Goal: Task Accomplishment & Management: Manage account settings

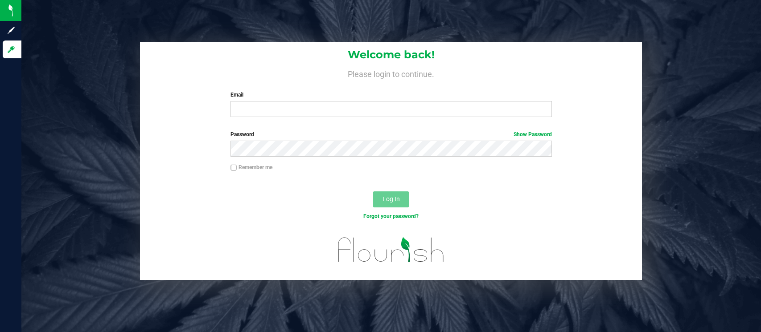
click at [254, 112] on input "Email" at bounding box center [390, 109] width 321 height 16
type input "[EMAIL_ADDRESS][DOMAIN_NAME]"
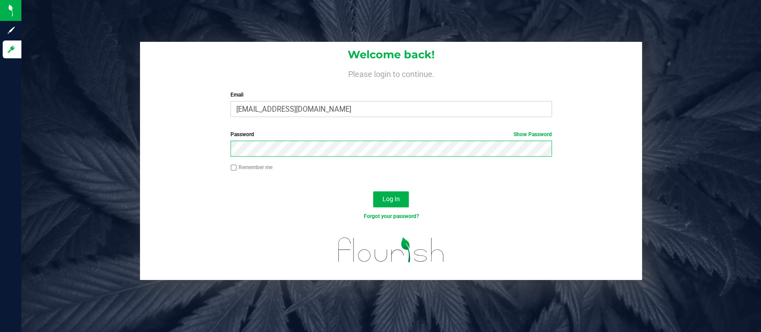
click at [373, 192] on button "Log In" at bounding box center [391, 200] width 36 height 16
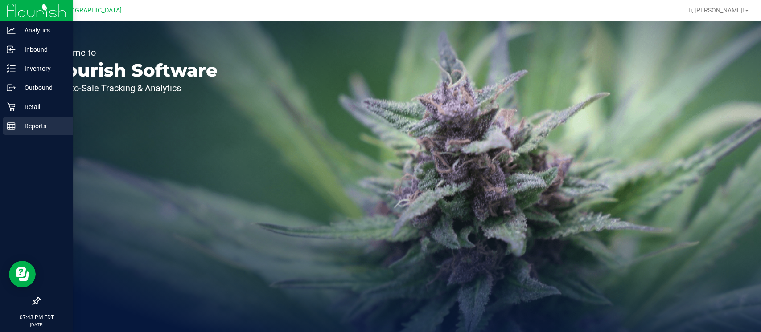
click at [47, 121] on p "Reports" at bounding box center [42, 126] width 53 height 11
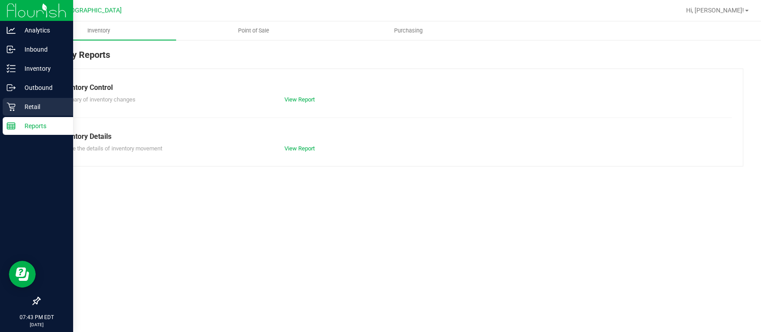
click at [29, 105] on p "Retail" at bounding box center [42, 107] width 53 height 11
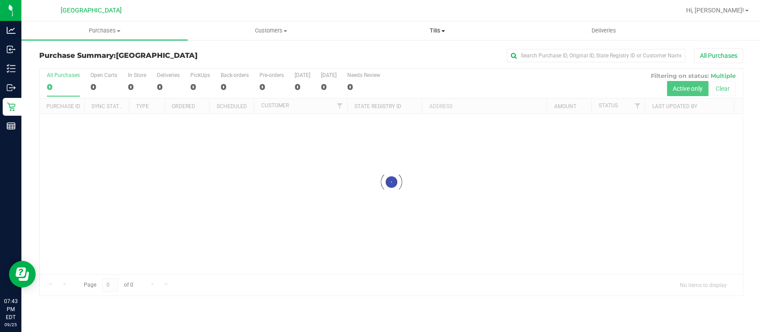
click at [435, 30] on span "Tills" at bounding box center [437, 31] width 165 height 8
click at [428, 53] on li "Manage tills" at bounding box center [437, 54] width 166 height 11
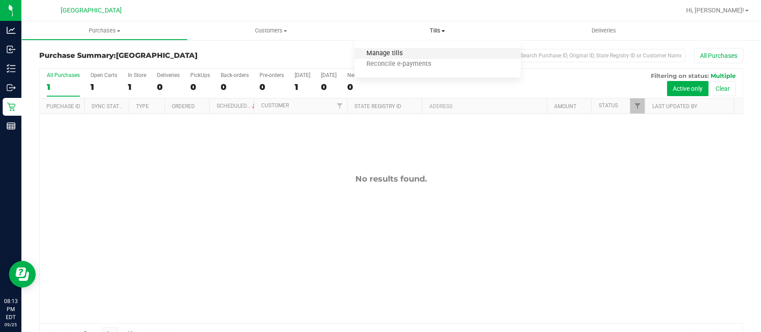
click at [378, 51] on span "Manage tills" at bounding box center [384, 54] width 60 height 8
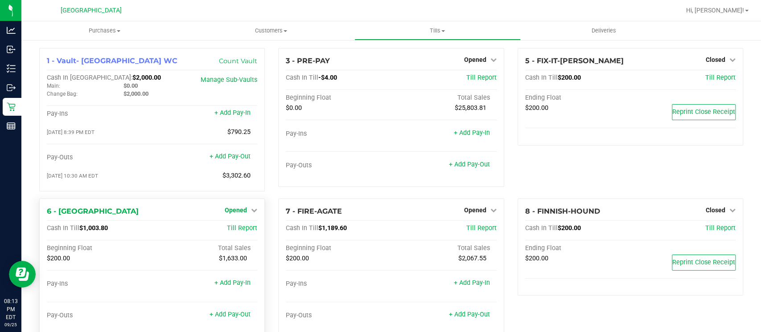
click at [239, 209] on span "Opened" at bounding box center [236, 210] width 22 height 7
click at [239, 233] on div "Close Till" at bounding box center [237, 228] width 66 height 11
click at [237, 229] on link "Close Till" at bounding box center [237, 228] width 24 height 7
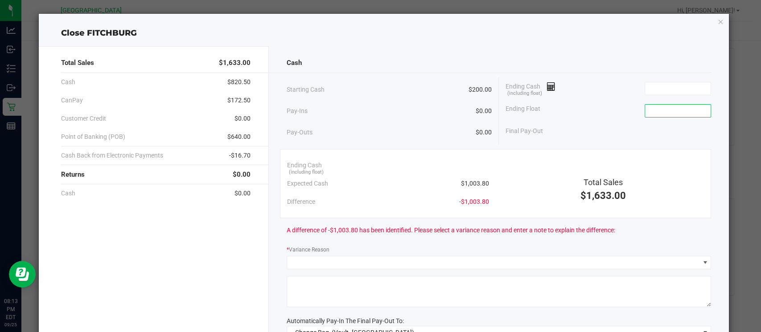
click at [684, 107] on input at bounding box center [678, 111] width 66 height 12
type input "$200.00"
click at [656, 86] on input at bounding box center [678, 88] width 66 height 12
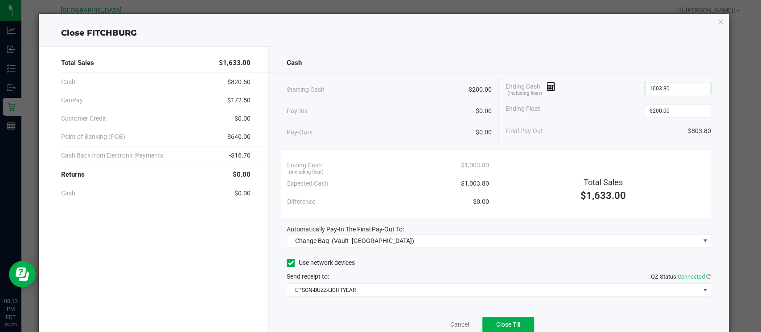
type input "$1,003.80"
click at [607, 122] on div "Final Pay-Out $803.80" at bounding box center [607, 131] width 205 height 18
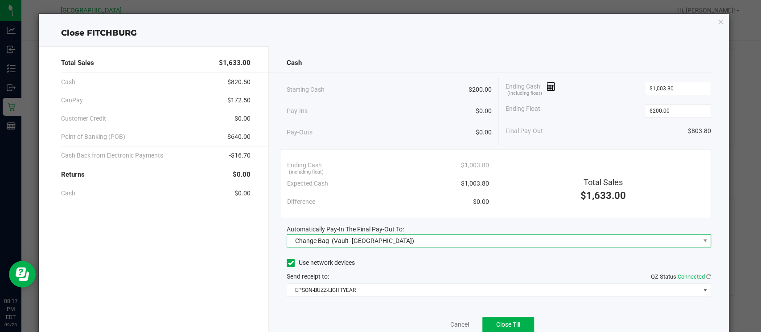
click at [464, 242] on span "Change Bag (Vault- Miami Beach WC)" at bounding box center [493, 241] width 412 height 12
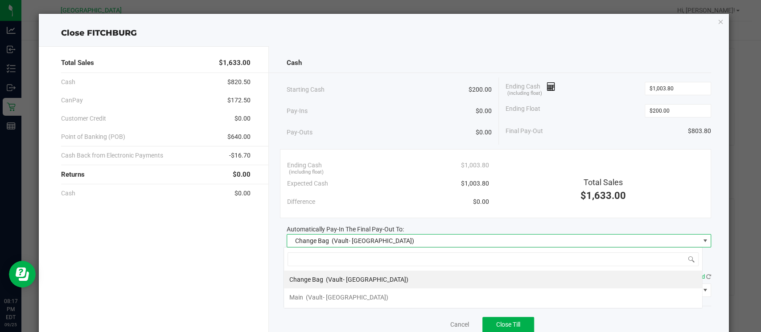
scroll to position [13, 418]
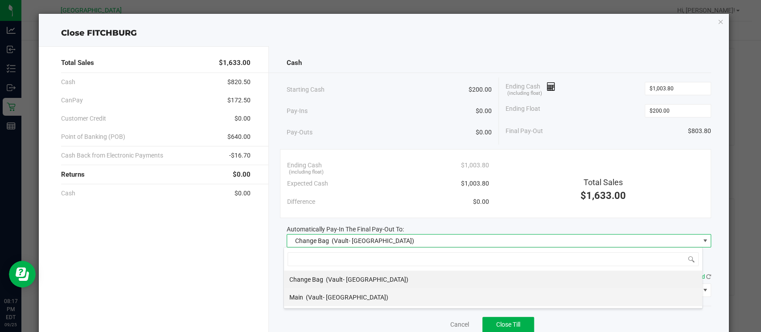
click at [377, 294] on li "Main (Vault- Miami Beach WC)" at bounding box center [493, 298] width 418 height 18
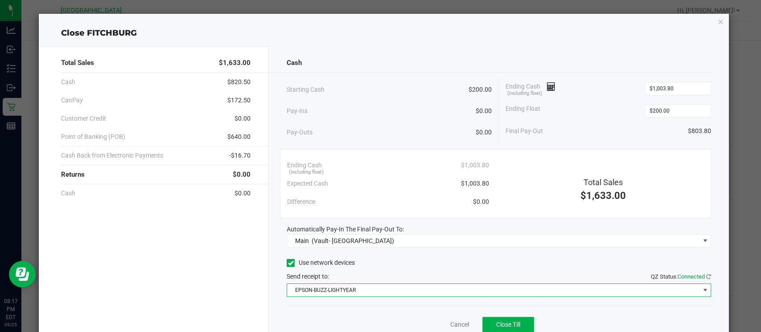
click at [358, 287] on span "EPSON-BUZZ-LIGHTYEAR" at bounding box center [493, 290] width 412 height 12
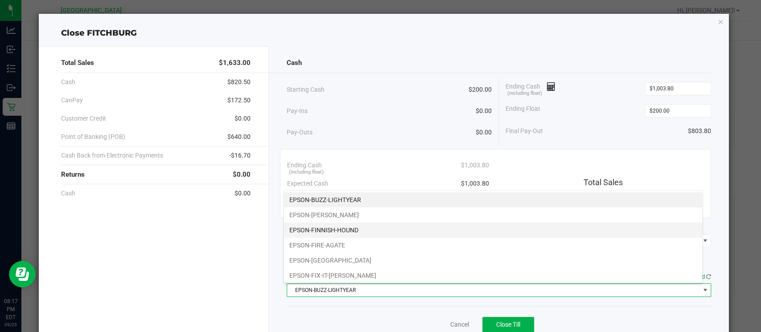
scroll to position [91, 0]
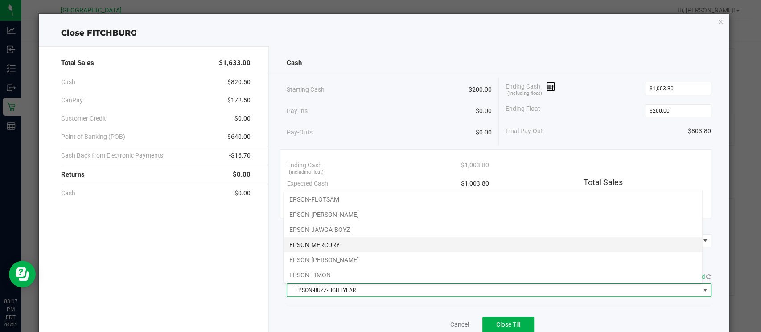
click at [338, 243] on li "EPSON-MERCURY" at bounding box center [493, 245] width 418 height 15
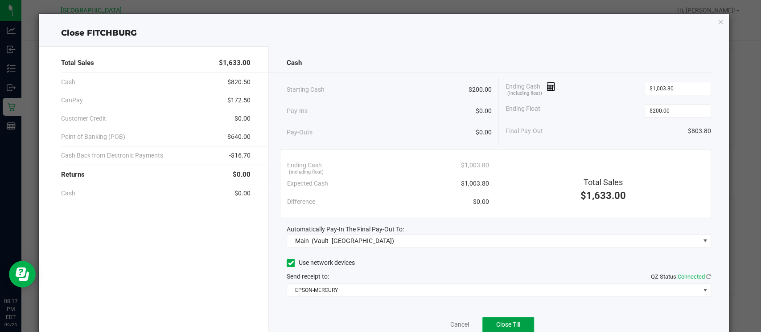
click at [503, 318] on button "Close Till" at bounding box center [508, 325] width 52 height 16
click at [429, 325] on link "Dismiss" at bounding box center [439, 324] width 21 height 9
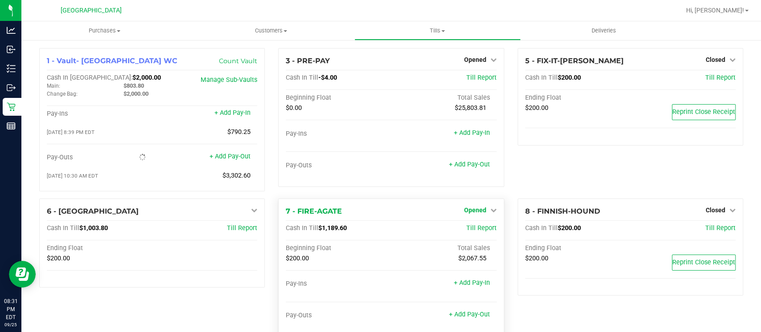
click at [477, 212] on span "Opened" at bounding box center [475, 210] width 22 height 7
click at [469, 227] on link "Close Till" at bounding box center [476, 228] width 24 height 7
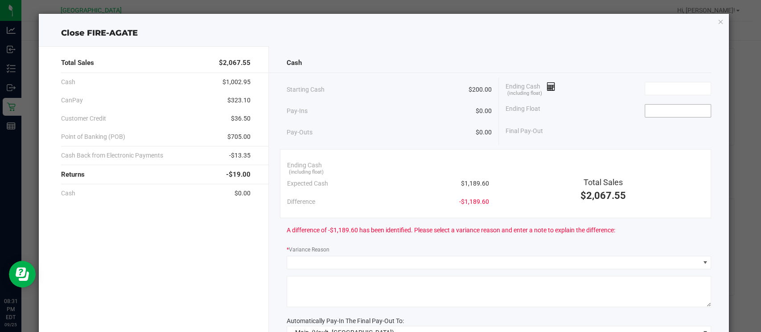
click at [650, 112] on input at bounding box center [678, 111] width 66 height 12
type input "$200.00"
click at [645, 86] on input at bounding box center [678, 88] width 66 height 12
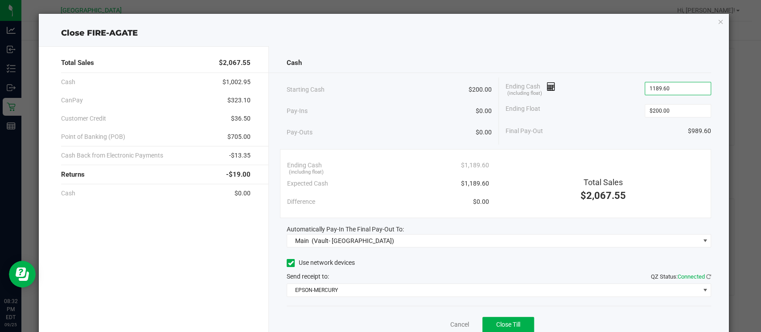
type input "$1,189.60"
click at [629, 126] on div "Final Pay-Out $989.60" at bounding box center [607, 131] width 205 height 18
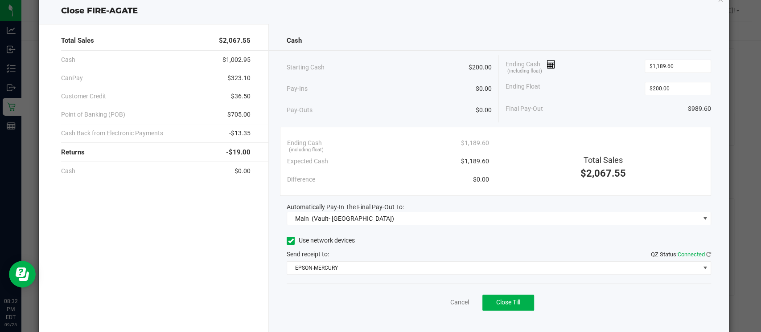
scroll to position [24, 0]
click at [508, 301] on span "Close Till" at bounding box center [508, 301] width 24 height 7
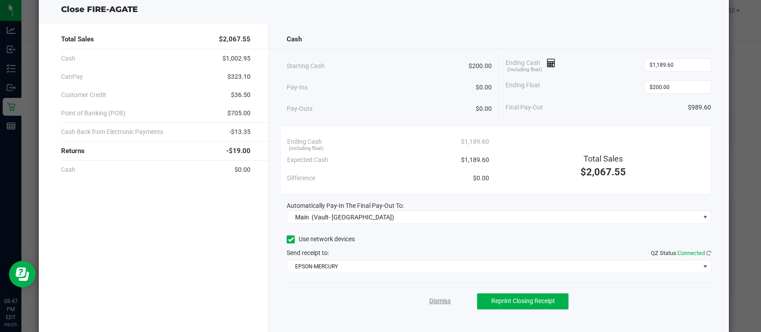
click at [439, 297] on link "Dismiss" at bounding box center [439, 301] width 21 height 9
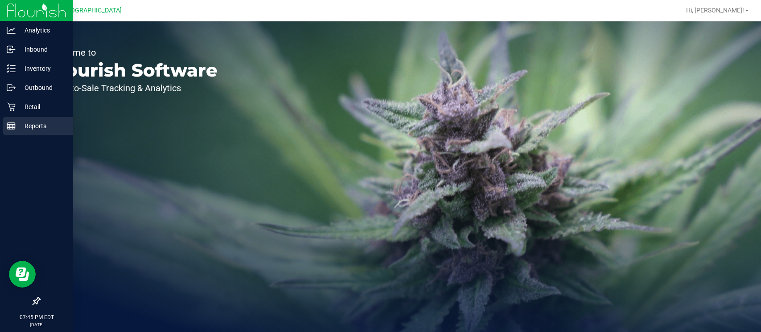
click at [51, 123] on p "Reports" at bounding box center [42, 126] width 53 height 11
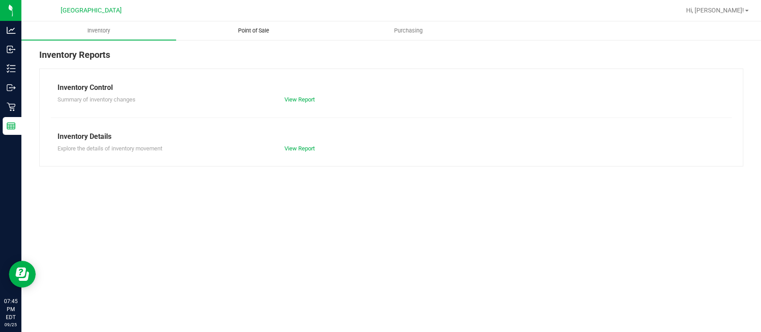
click at [248, 23] on uib-tab-heading "Point of Sale" at bounding box center [253, 31] width 154 height 18
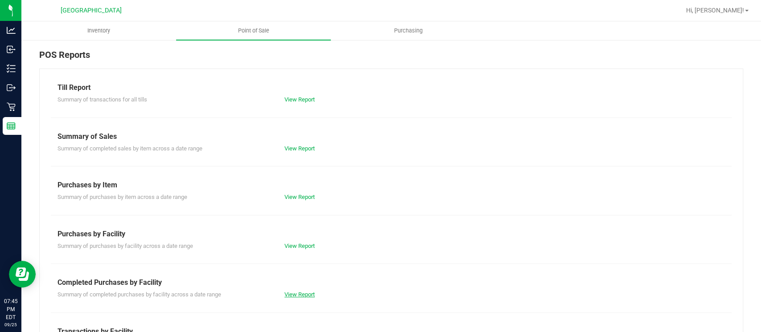
click at [307, 294] on link "View Report" at bounding box center [299, 294] width 30 height 7
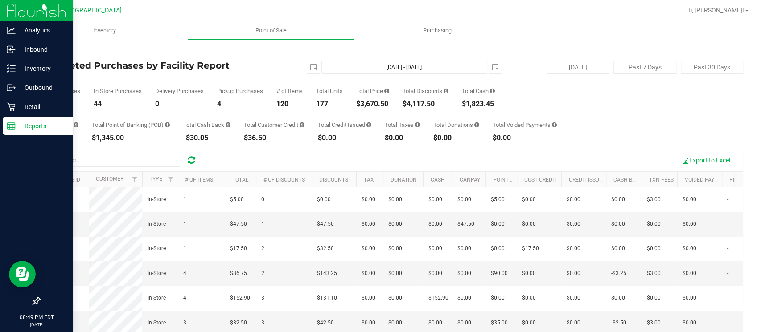
click at [17, 128] on p "Reports" at bounding box center [42, 126] width 53 height 11
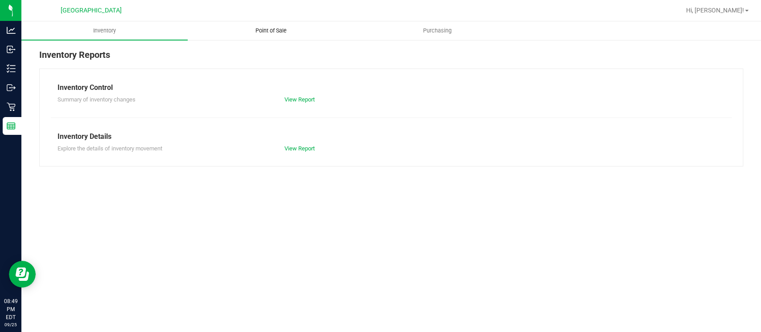
click at [253, 39] on uib-tab-heading "Point of Sale" at bounding box center [270, 31] width 165 height 18
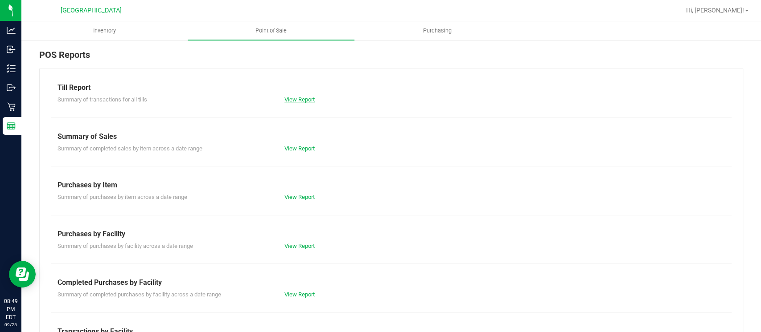
click at [304, 103] on div "View Report" at bounding box center [391, 99] width 227 height 9
click at [301, 98] on link "View Report" at bounding box center [299, 99] width 30 height 7
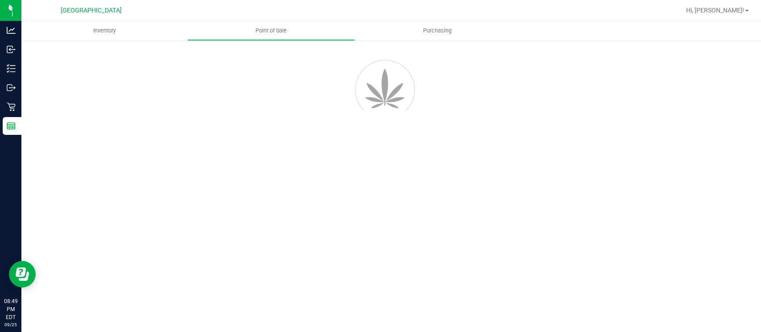
click at [301, 98] on div at bounding box center [391, 88] width 717 height 80
